Goal: Task Accomplishment & Management: Complete application form

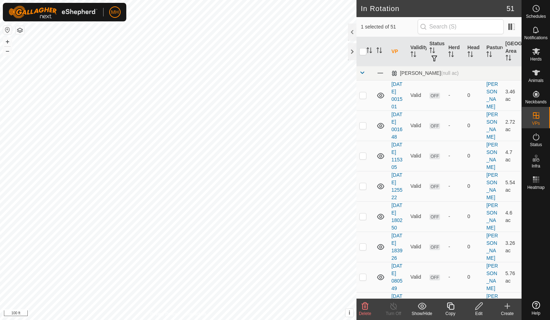
checkbox input "true"
checkbox input "false"
drag, startPoint x: 0, startPoint y: 0, endPoint x: 527, endPoint y: 235, distance: 577.2
click at [527, 235] on div at bounding box center [536, 245] width 28 height 106
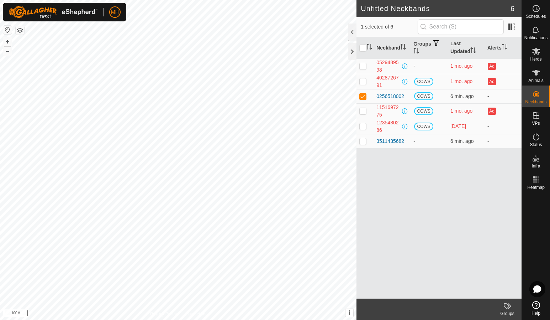
click at [396, 97] on div "0256518002" at bounding box center [391, 96] width 28 height 7
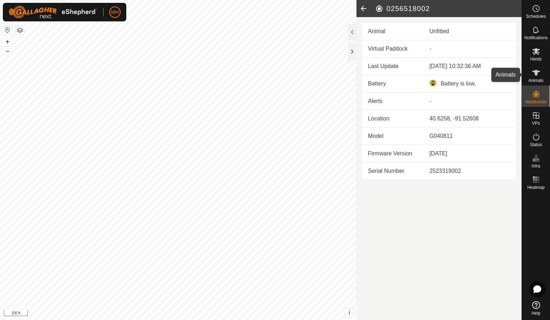
click at [540, 78] on span "Animals" at bounding box center [536, 80] width 15 height 4
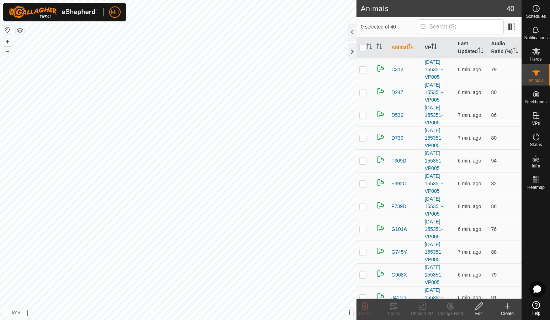
click at [513, 307] on create-svg-icon at bounding box center [507, 306] width 28 height 9
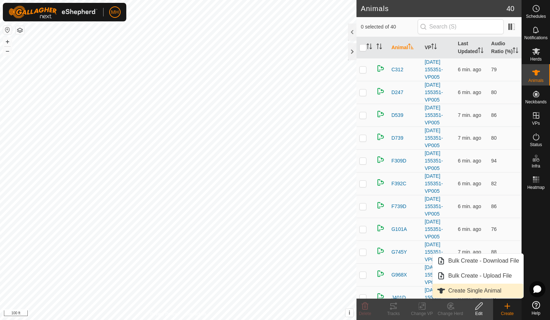
click at [492, 286] on link "Create Single Animal" at bounding box center [478, 290] width 91 height 14
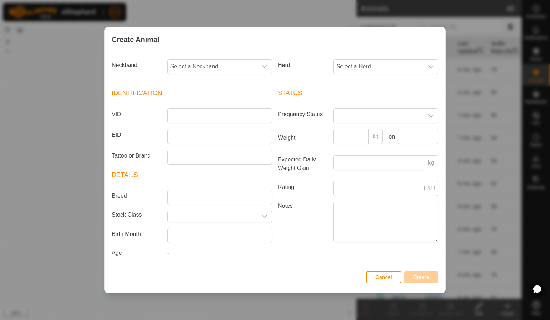
click at [270, 68] on div "dropdown trigger" at bounding box center [265, 66] width 14 height 14
click at [313, 245] on div "Status Pregnancy Status Weight kg on Expected Daily Weight Gain kg Rating LSU N…" at bounding box center [358, 174] width 166 height 188
click at [372, 277] on button "Cancel" at bounding box center [383, 277] width 35 height 12
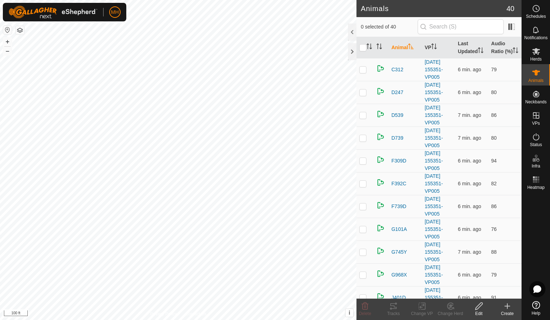
click at [502, 308] on create-svg-icon at bounding box center [507, 306] width 28 height 9
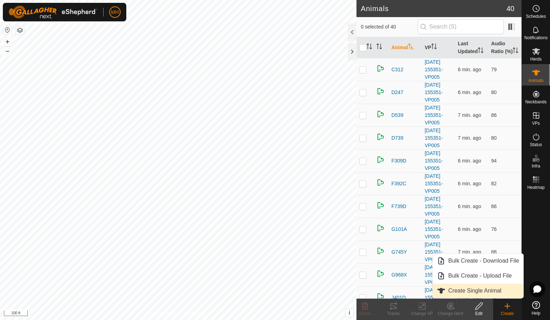
click at [505, 296] on link "Create Single Animal" at bounding box center [478, 290] width 91 height 14
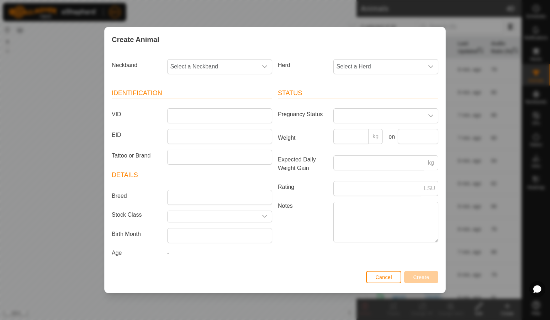
click at [264, 70] on div "dropdown trigger" at bounding box center [265, 66] width 14 height 14
click at [229, 141] on li "0256518002" at bounding box center [220, 143] width 105 height 14
click at [430, 71] on div "dropdown trigger" at bounding box center [431, 66] width 14 height 14
click at [391, 115] on li "[PERSON_NAME]" at bounding box center [386, 118] width 105 height 14
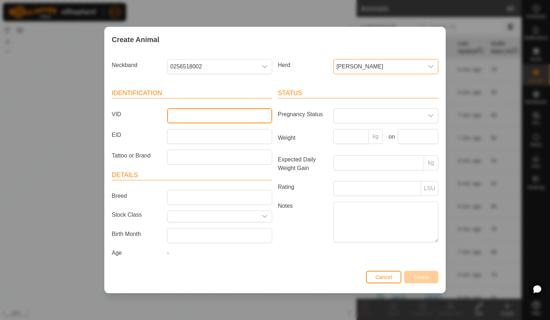
click at [242, 118] on input "VID" at bounding box center [219, 115] width 105 height 15
type input "L829W"
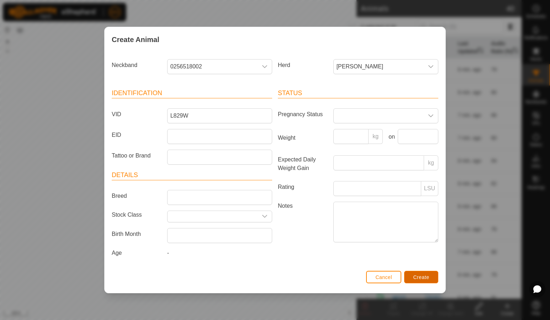
click at [422, 278] on span "Create" at bounding box center [422, 277] width 16 height 6
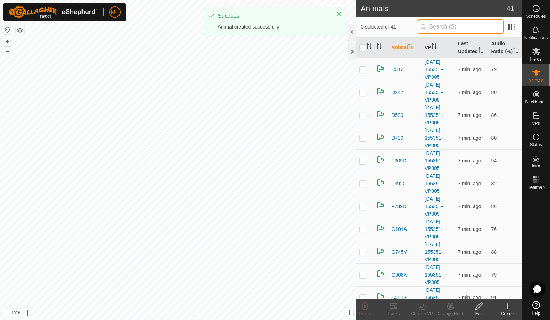
click at [458, 28] on input "text" at bounding box center [461, 26] width 86 height 15
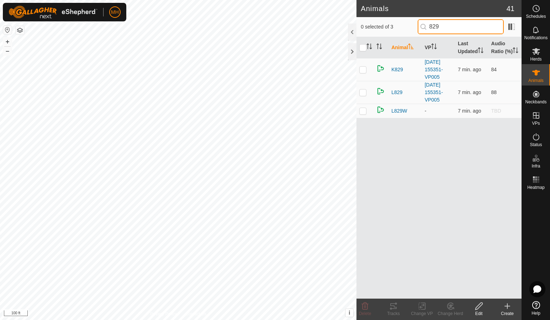
type input "829"
click at [420, 137] on div "Animal VP Last Updated Audio Ratio (%) K829 2025-08-14 155351-VP005 7 min. ago …" at bounding box center [439, 167] width 165 height 261
click at [539, 80] on span "Animals" at bounding box center [536, 80] width 15 height 4
click at [533, 52] on icon at bounding box center [537, 51] width 8 height 7
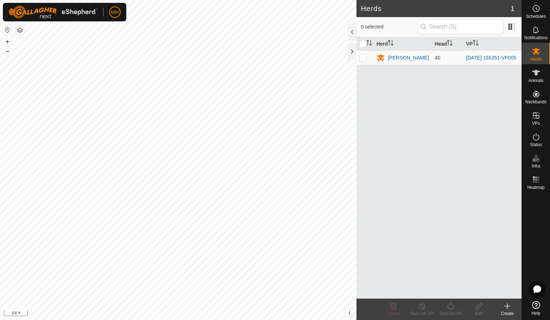
click at [412, 59] on div "[PERSON_NAME]" at bounding box center [408, 57] width 41 height 7
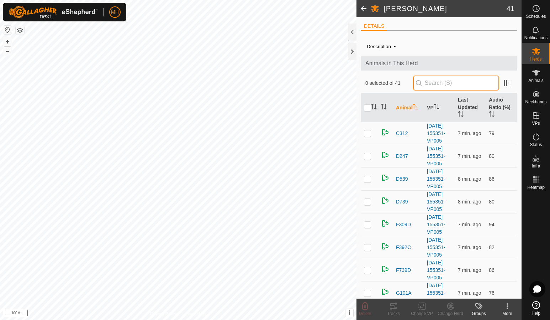
click at [460, 79] on input "text" at bounding box center [456, 82] width 86 height 15
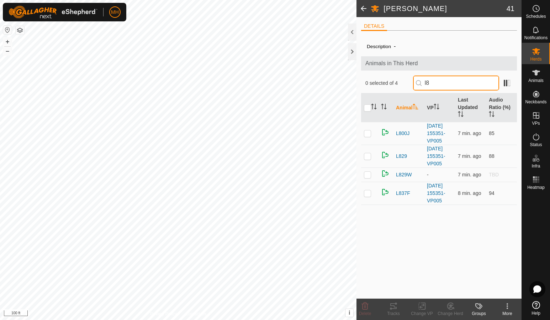
type input "l8"
click at [428, 176] on app-display-virtual-paddock-transition "-" at bounding box center [428, 175] width 2 height 6
click at [444, 229] on div "Description - Animals in This Herd 0 selected of 4 l8 Animal VP Last Updated Au…" at bounding box center [439, 167] width 156 height 262
click at [402, 173] on span "L829W" at bounding box center [404, 174] width 16 height 7
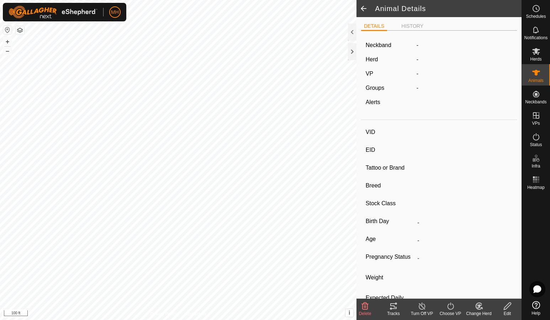
type input "L829W"
type input "-"
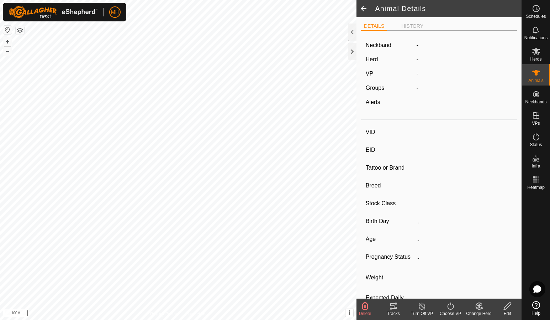
type input "0 kg"
type input "-"
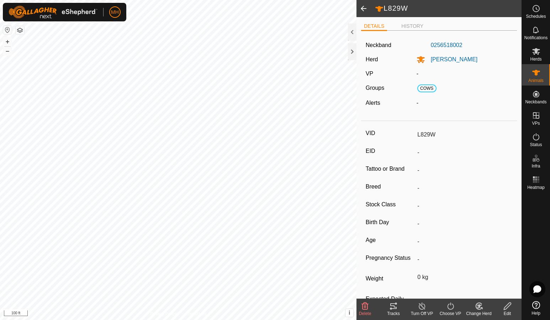
click at [446, 304] on turn-on-svg-icon at bounding box center [450, 306] width 28 height 9
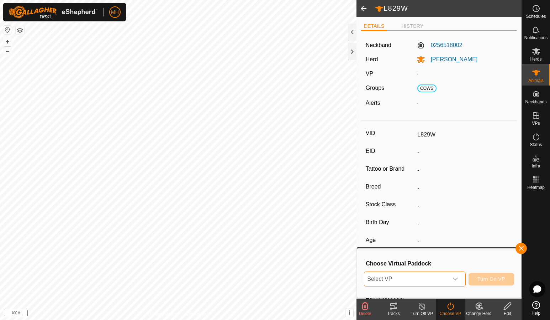
click at [426, 281] on span "Select VP" at bounding box center [407, 279] width 84 height 14
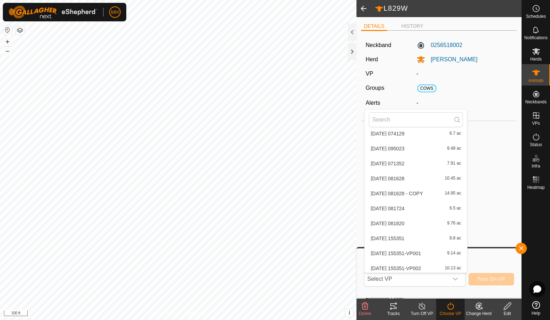
scroll to position [636, 0]
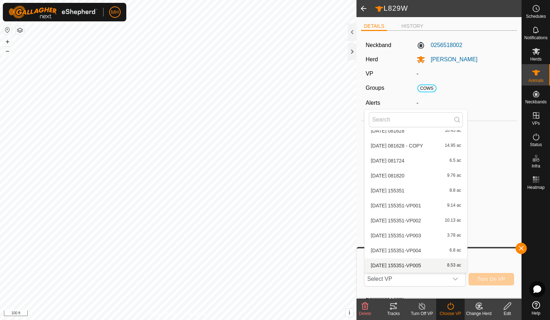
click at [392, 264] on li "2025-08-14 155351-VP005 8.53 ac" at bounding box center [416, 265] width 103 height 14
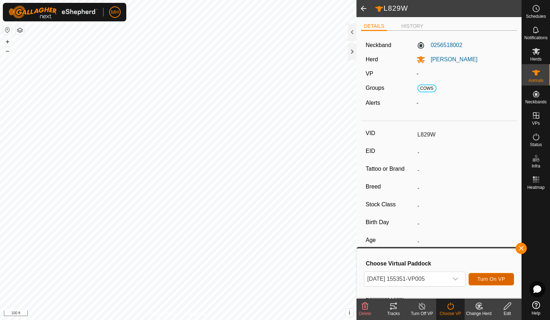
click at [481, 282] on button "Turn On VP" at bounding box center [492, 279] width 46 height 12
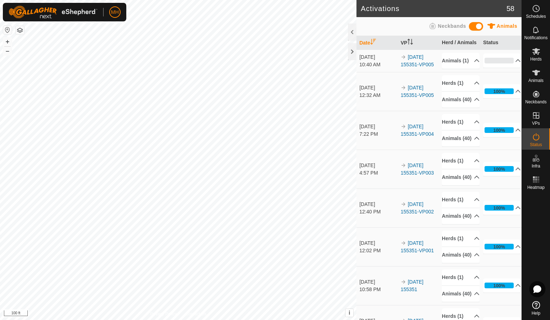
click at [461, 65] on p-accordion-header "Animals (1)" at bounding box center [461, 61] width 38 height 16
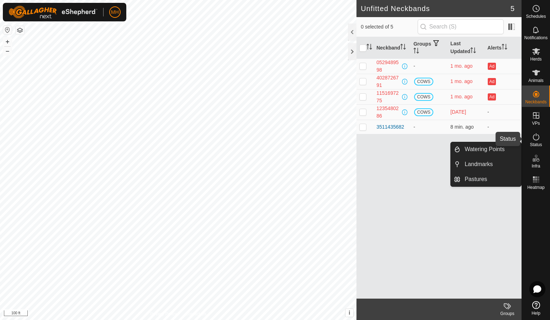
click at [533, 142] on span "Status" at bounding box center [536, 144] width 12 height 4
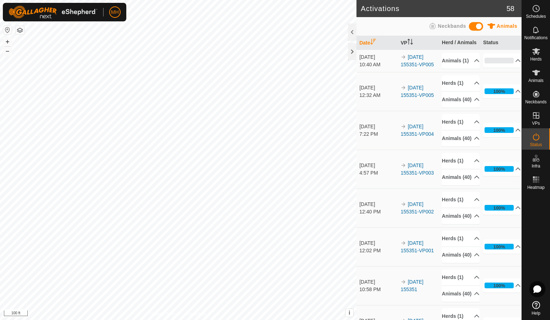
click at [456, 58] on p-accordion-header "Animals (1)" at bounding box center [461, 61] width 38 height 16
click at [456, 69] on p-accordion-header "Animals (1)" at bounding box center [461, 61] width 38 height 16
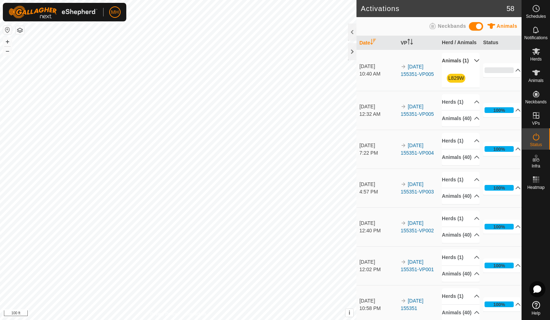
click at [461, 69] on p-accordion-header "Animals (1)" at bounding box center [461, 61] width 38 height 16
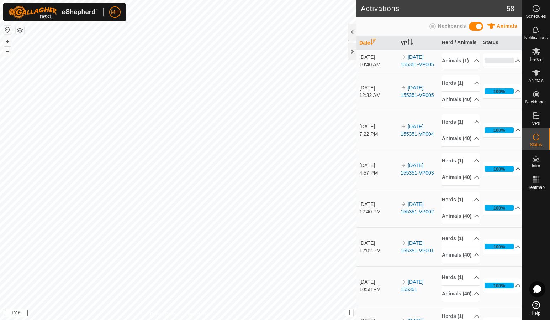
click at [444, 63] on p-accordion-header "Animals (1)" at bounding box center [461, 61] width 38 height 16
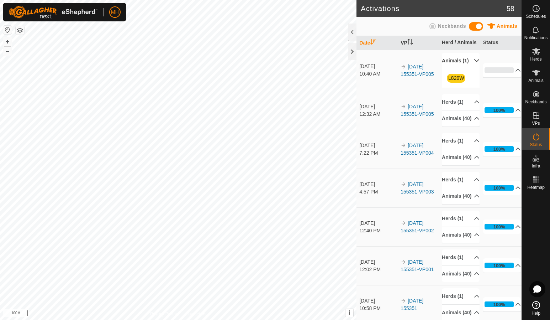
click at [456, 67] on p-accordion-header "Animals (1)" at bounding box center [461, 61] width 38 height 16
